Goal: Information Seeking & Learning: Learn about a topic

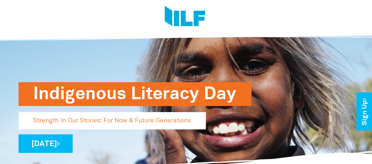
click at [34, 21] on div at bounding box center [184, 17] width 340 height 35
click at [111, 20] on div at bounding box center [184, 17] width 340 height 35
click at [68, 34] on div at bounding box center [184, 17] width 340 height 35
click at [50, 47] on div "Indigenous Literacy Day Strength In Our Stories: For Now & Future Generations […" at bounding box center [186, 100] width 344 height 144
